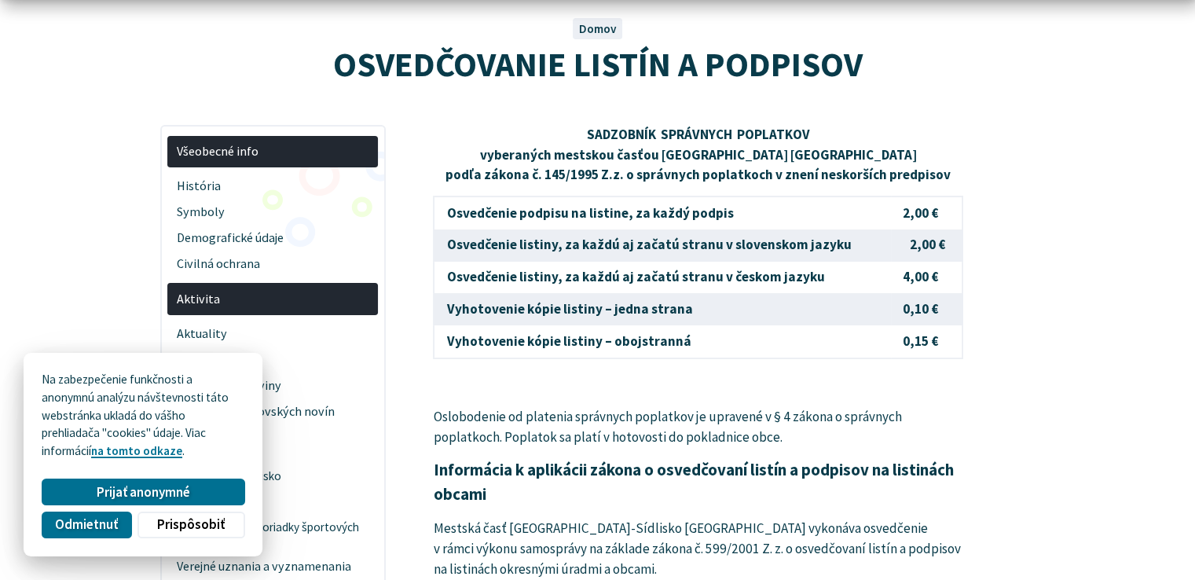
scroll to position [157, 0]
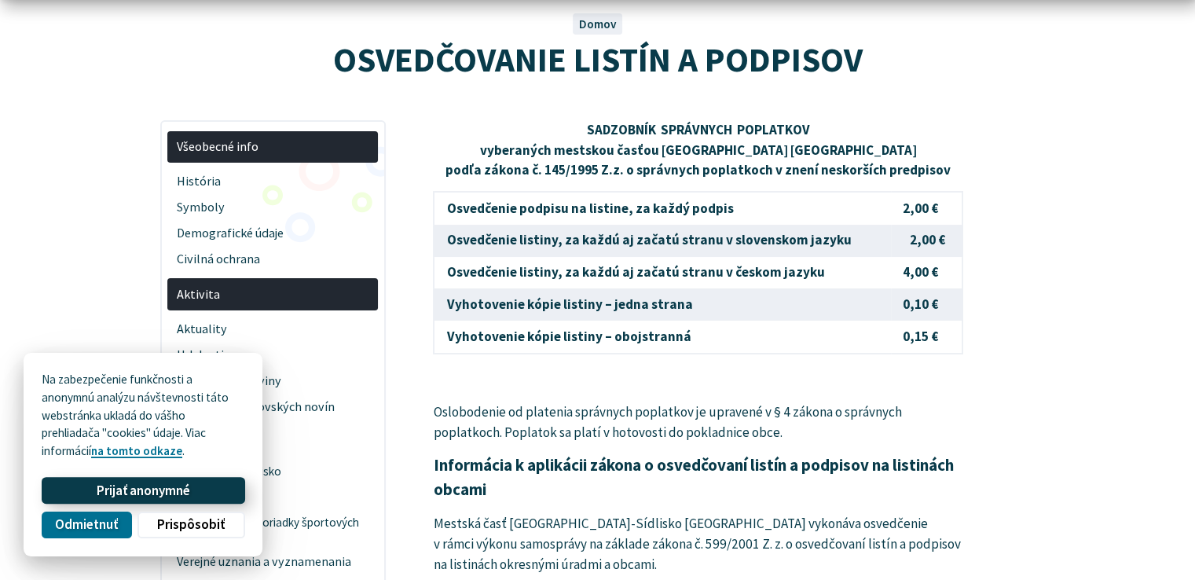
click at [140, 485] on span "Prijať anonymné" at bounding box center [143, 490] width 93 height 16
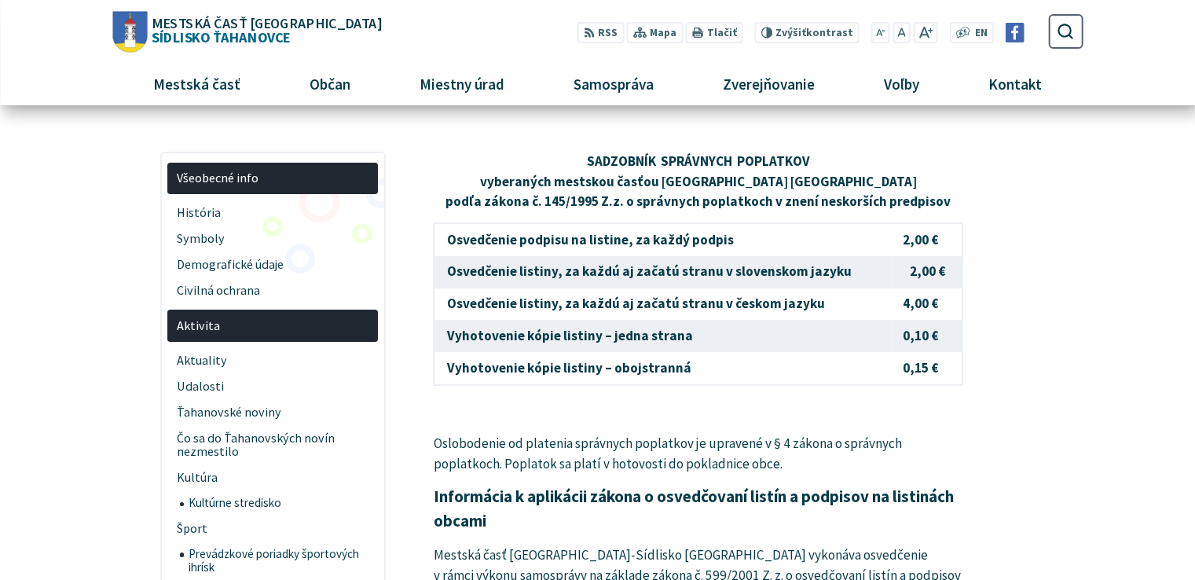
scroll to position [0, 0]
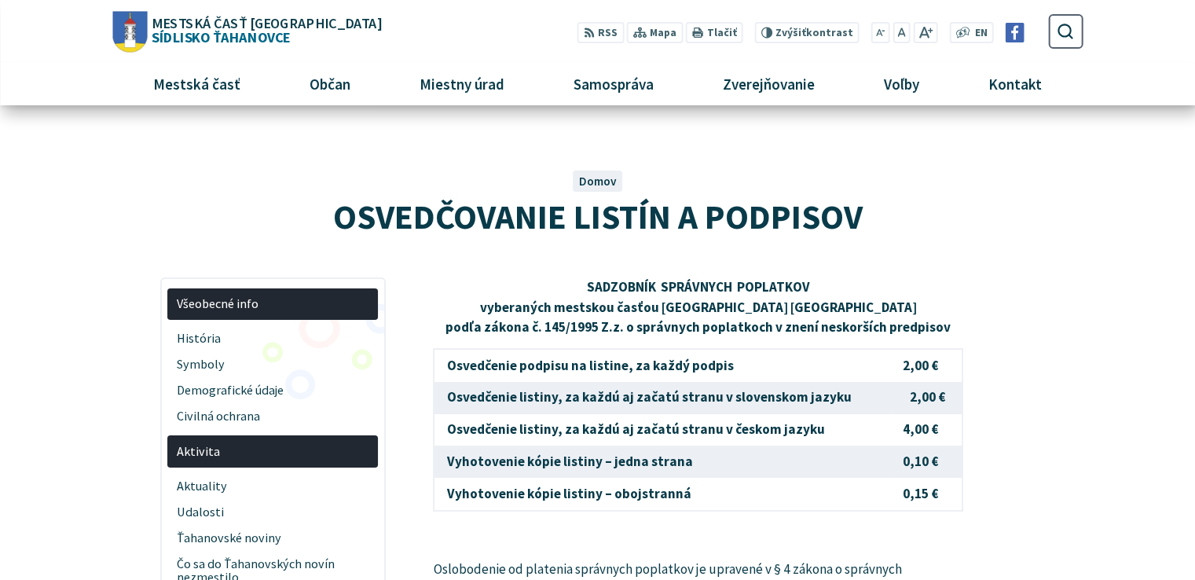
click at [255, 31] on span "Mestská časť Košice Sídlisko Ťahanovce" at bounding box center [264, 30] width 234 height 28
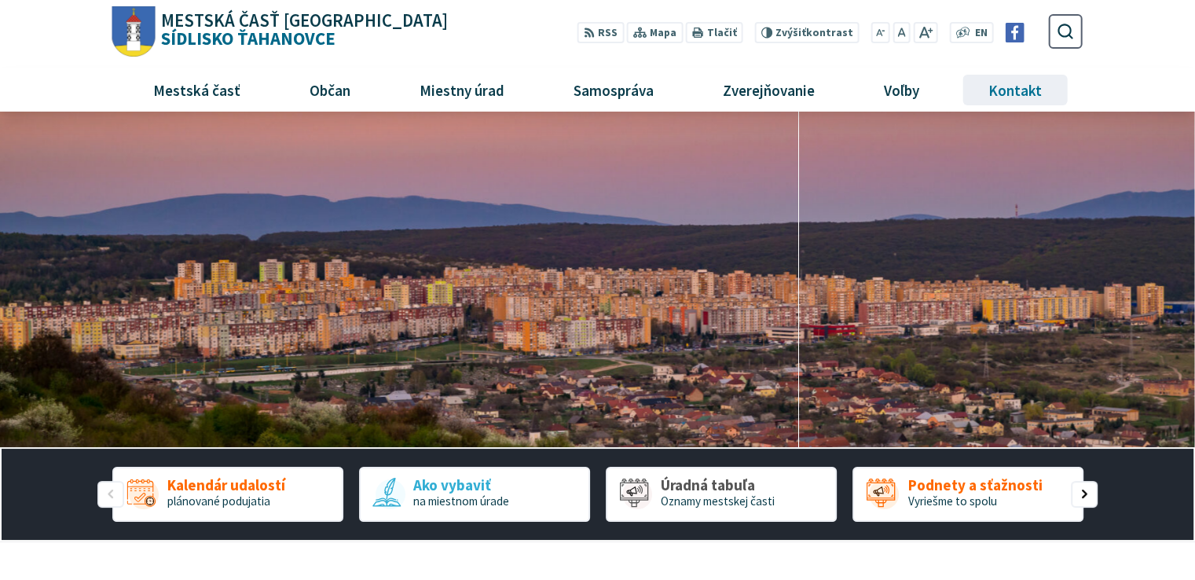
click at [1020, 87] on span "Kontakt" at bounding box center [1015, 89] width 65 height 42
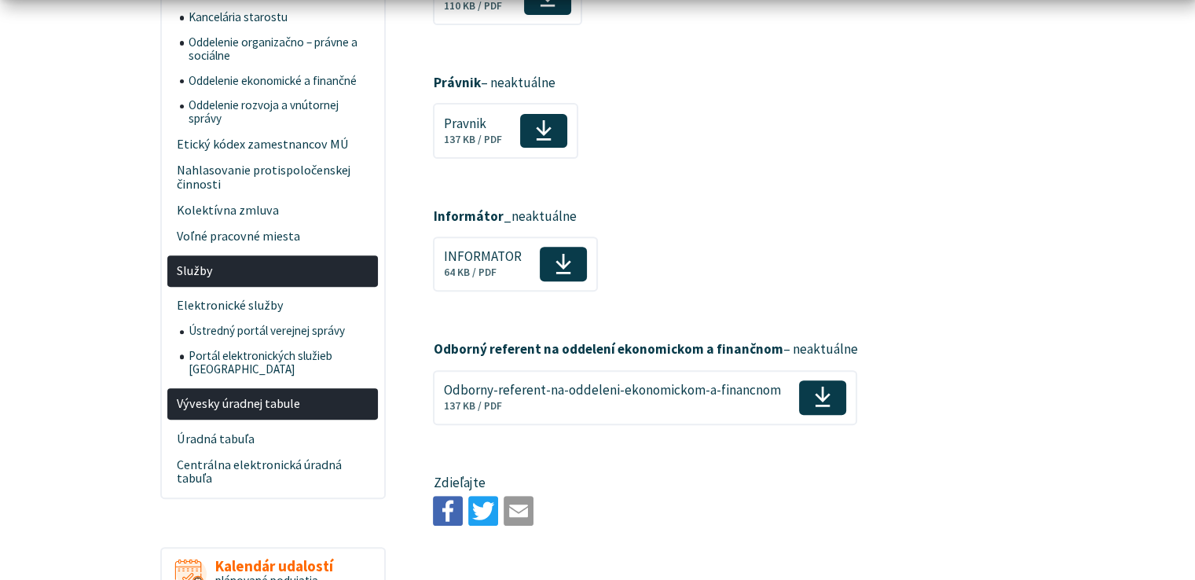
scroll to position [707, 0]
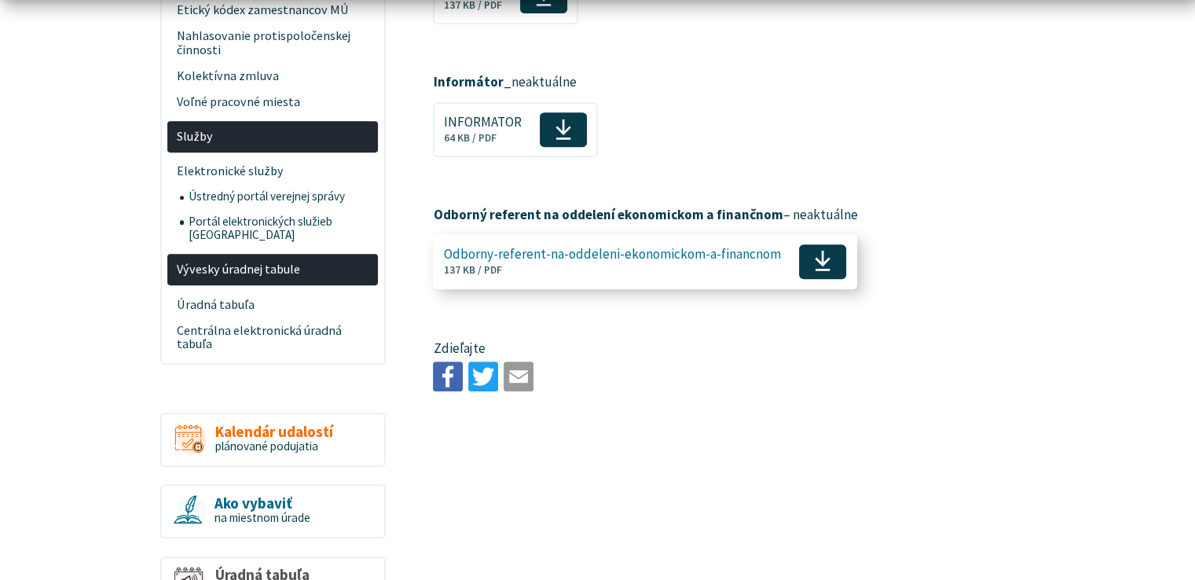
click at [750, 259] on span "Odborny-referent-na-oddeleni-ekonomickom-a-financnom" at bounding box center [612, 254] width 337 height 15
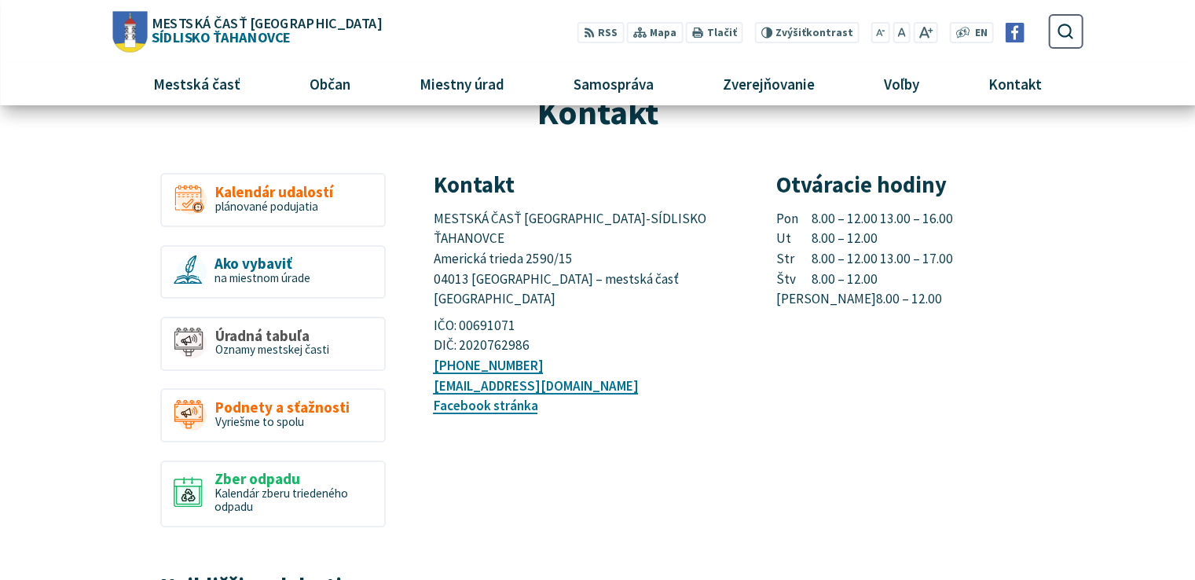
scroll to position [79, 0]
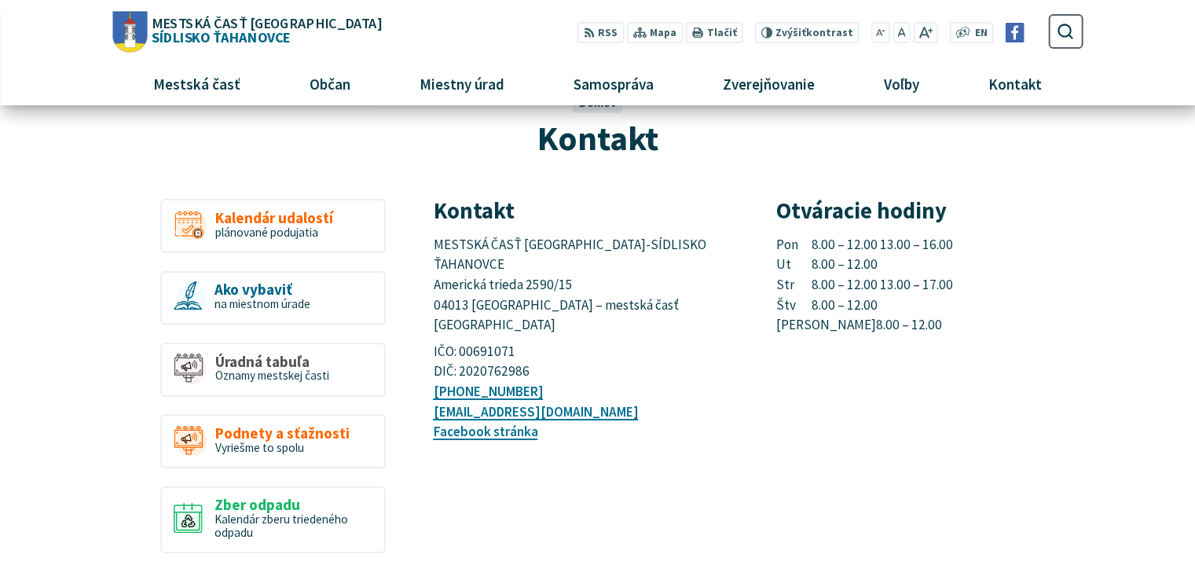
click at [830, 246] on p "Pon 8.00 – 12.00 13.00 – 16.00 Ut 8.00 – 12.00 Str 8.00 – 12.00 13.00 – 17.00 Š…" at bounding box center [929, 285] width 306 height 101
drag, startPoint x: 824, startPoint y: 247, endPoint x: 900, endPoint y: 250, distance: 76.3
click at [900, 250] on p "Pon 8.00 – 12.00 13.00 – 16.00 Ut 8.00 – 12.00 Str 8.00 – 12.00 13.00 – 17.00 Š…" at bounding box center [929, 285] width 306 height 101
click at [899, 250] on p "Pon 8.00 – 12.00 13.00 – 16.00 Ut 8.00 – 12.00 Str 8.00 – 12.00 13.00 – 17.00 Š…" at bounding box center [929, 285] width 306 height 101
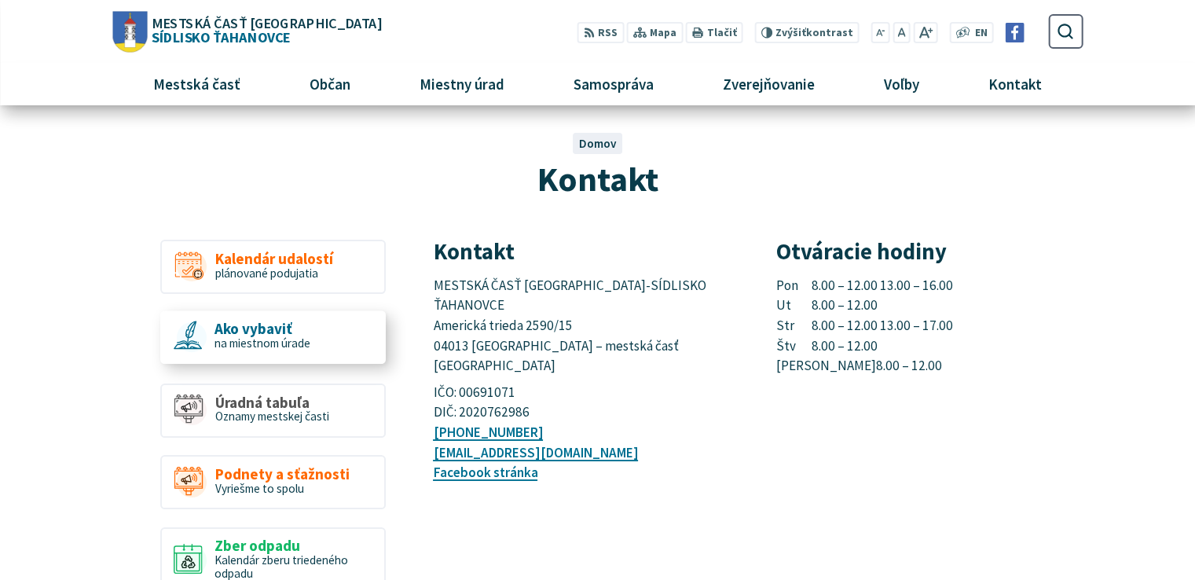
scroll to position [0, 0]
